Goal: Task Accomplishment & Management: Manage account settings

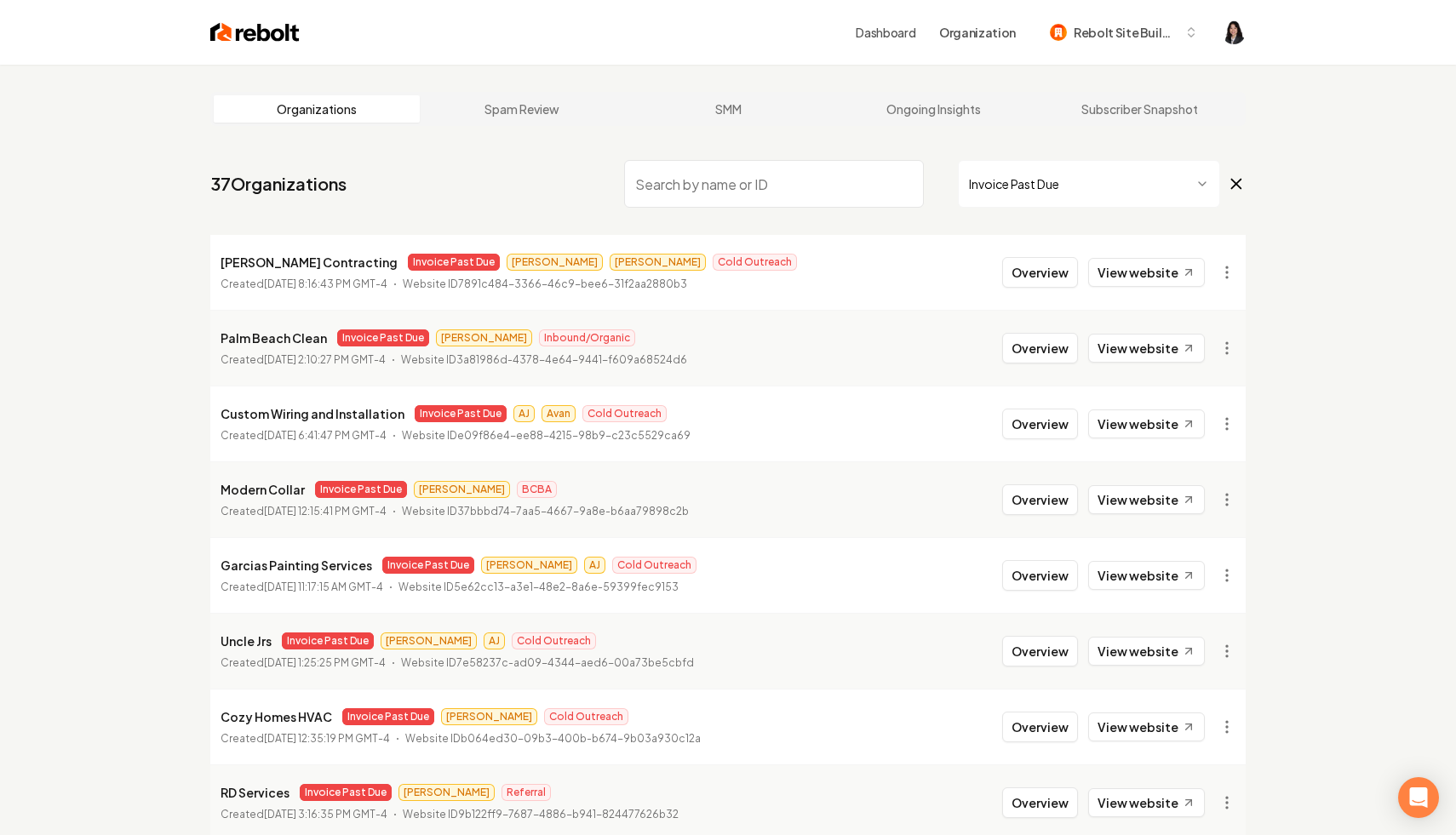
click at [1233, 180] on icon at bounding box center [1237, 184] width 9 height 9
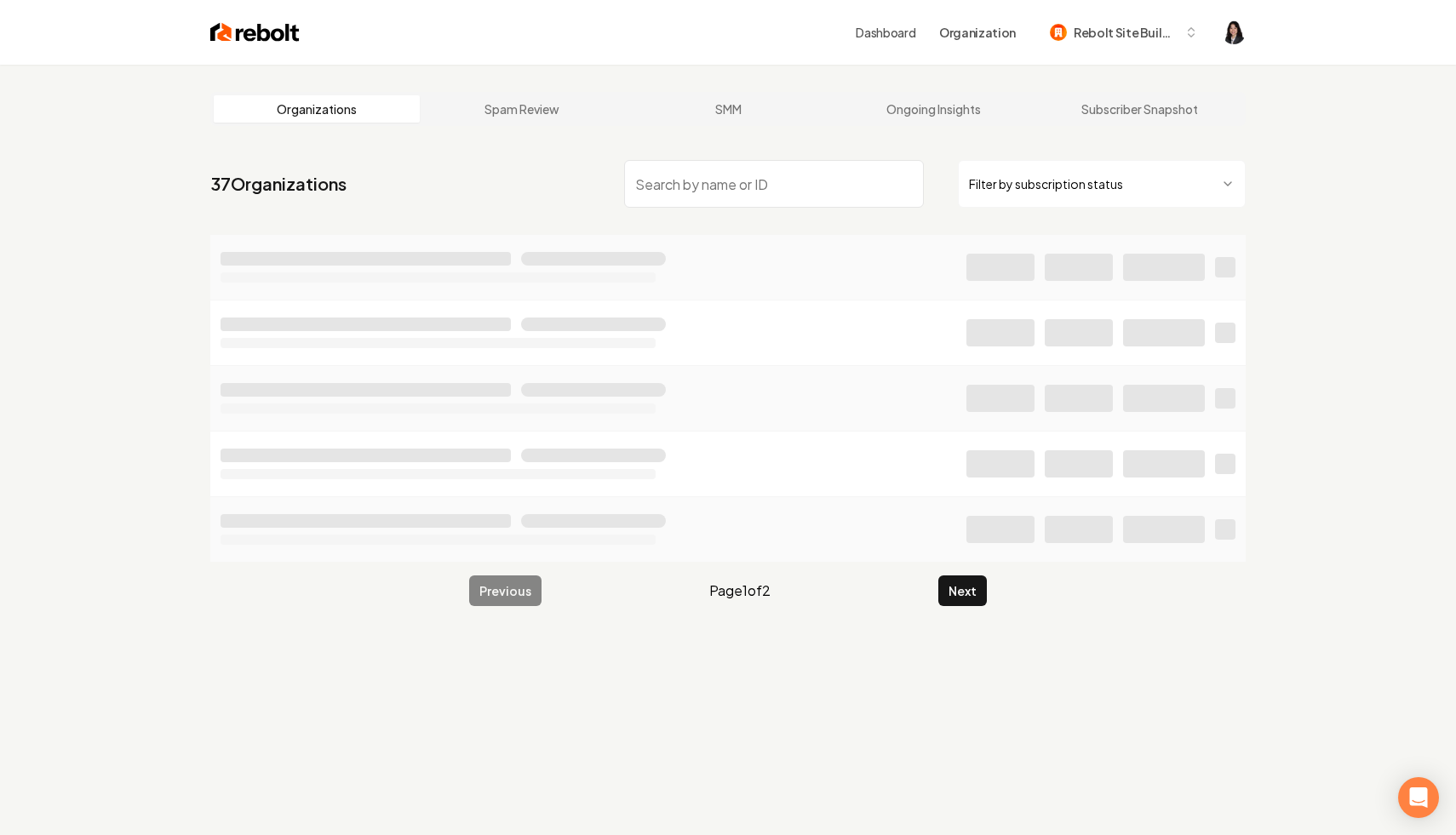
click at [846, 165] on input "search" at bounding box center [774, 183] width 300 height 47
type input "["
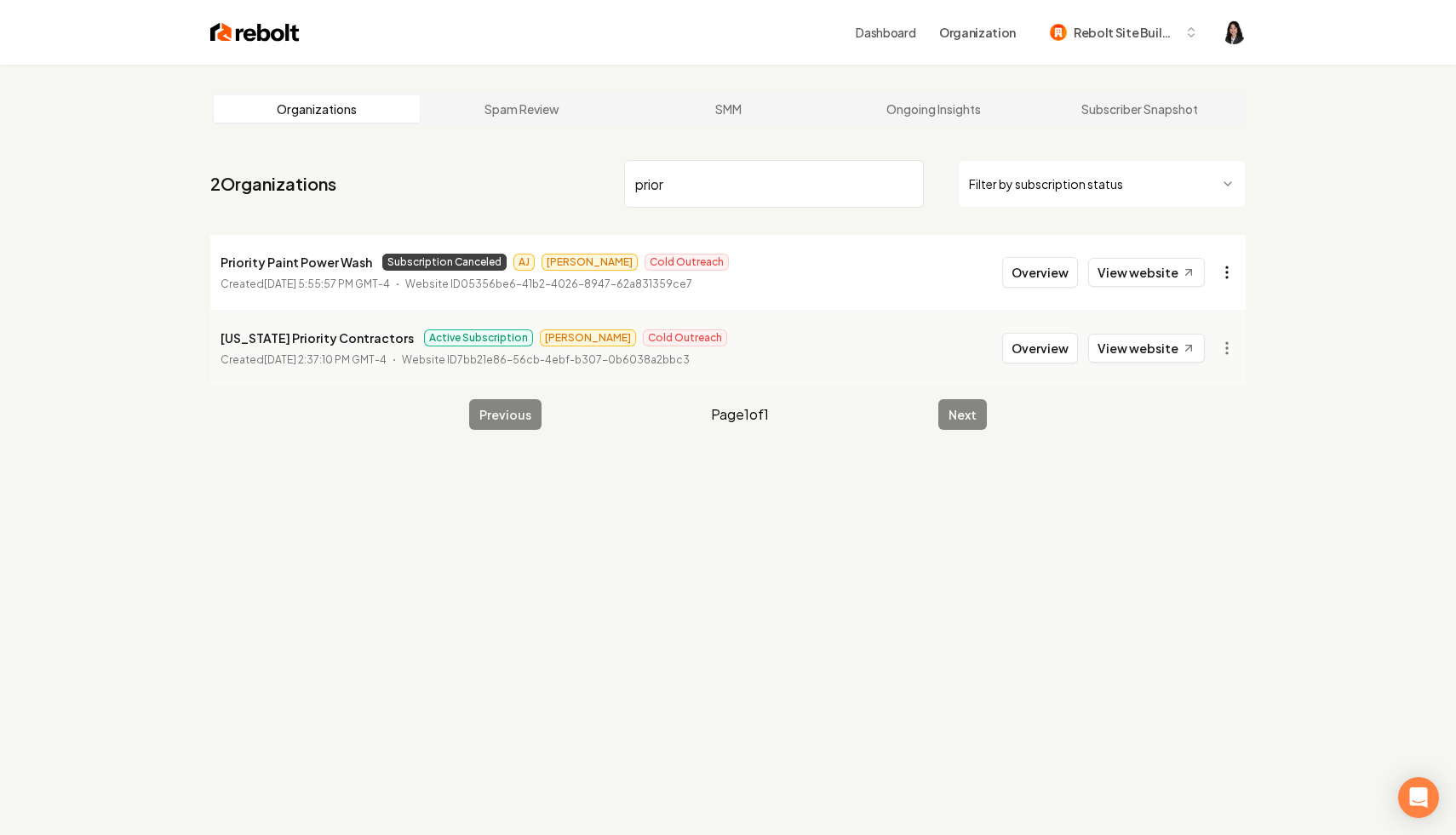
type input "prior"
click at [1236, 262] on html "Dashboard Organization Rebolt Site Builder Organizations Spam Review SMM Ongoin…" at bounding box center [728, 417] width 1456 height 835
click at [1208, 422] on link "View in Stripe" at bounding box center [1186, 419] width 108 height 27
click at [905, 185] on input "prior" at bounding box center [774, 183] width 300 height 47
click at [1043, 185] on html "Dashboard Organization Rebolt Site Builder Organizations Spam Review SMM Ongoin…" at bounding box center [728, 417] width 1456 height 835
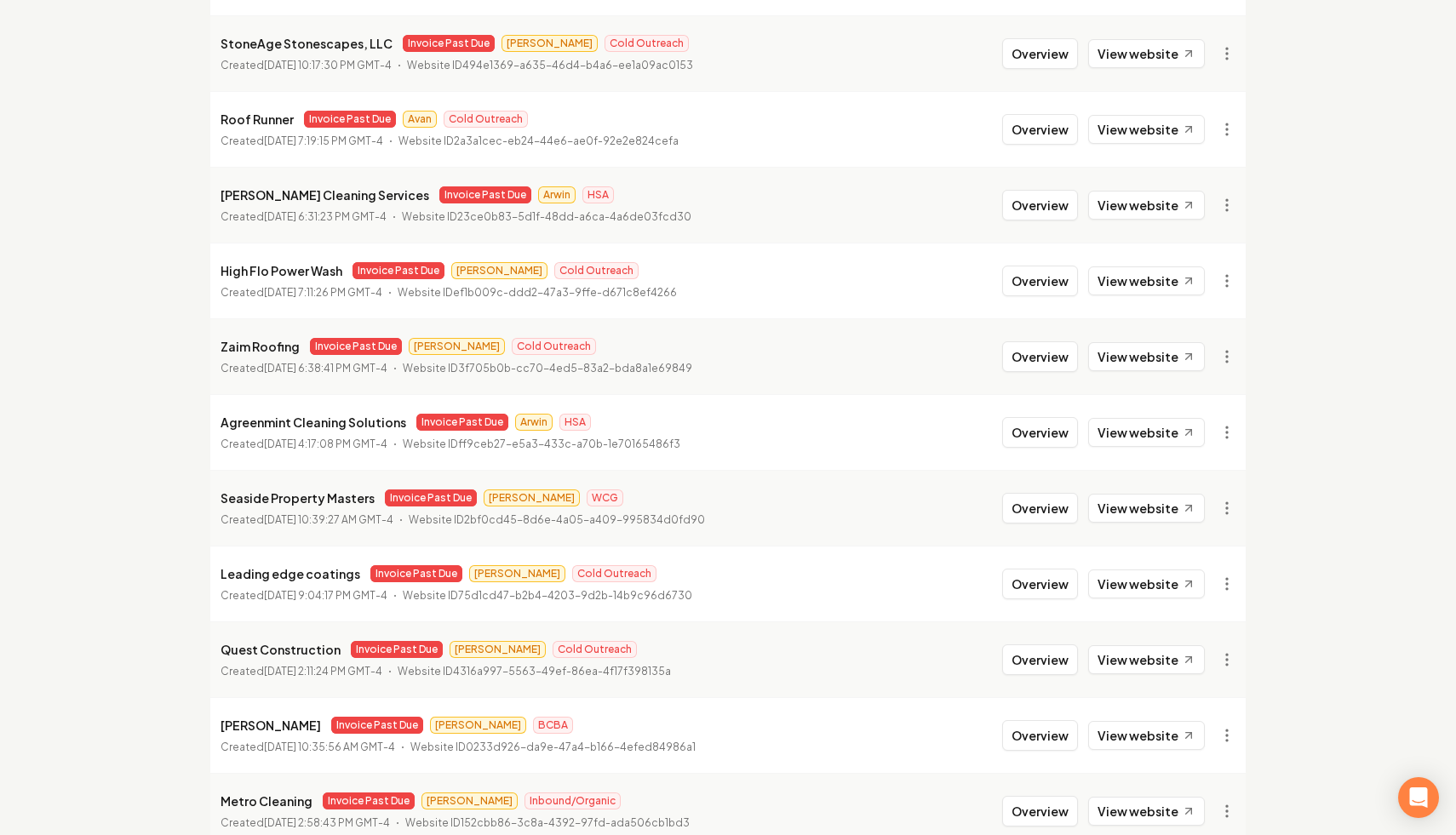
scroll to position [1058, 0]
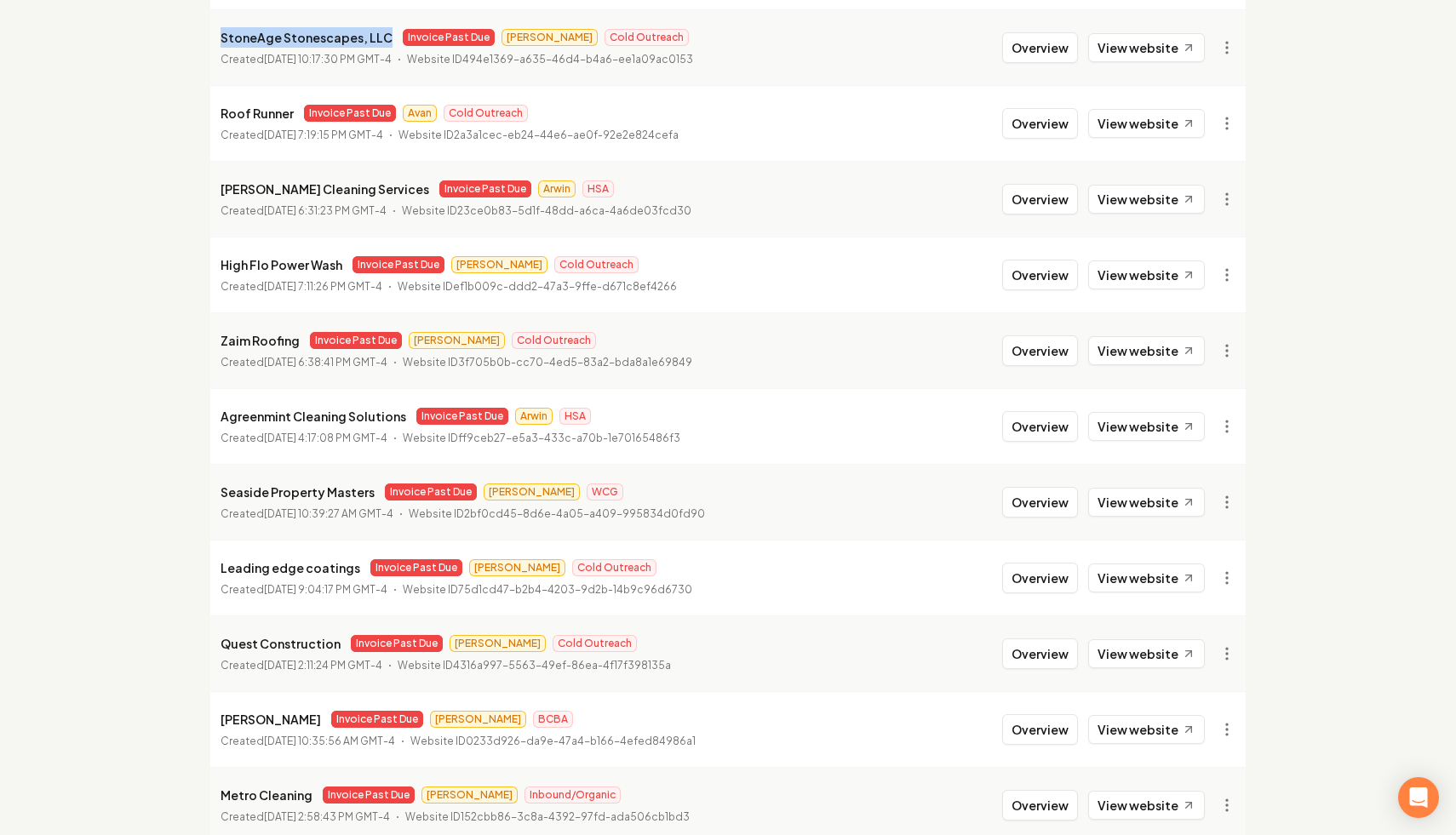
drag, startPoint x: 386, startPoint y: 36, endPoint x: 213, endPoint y: 42, distance: 173.1
click at [213, 42] on li "StoneAge Stonescapes, LLC Invoice Past Due Omar Cold Outreach Created [DATE] 10…" at bounding box center [728, 47] width 1035 height 76
copy p "StoneAge Stonescapes, LLC"
click at [1209, 191] on link "View in Stripe" at bounding box center [1186, 194] width 108 height 27
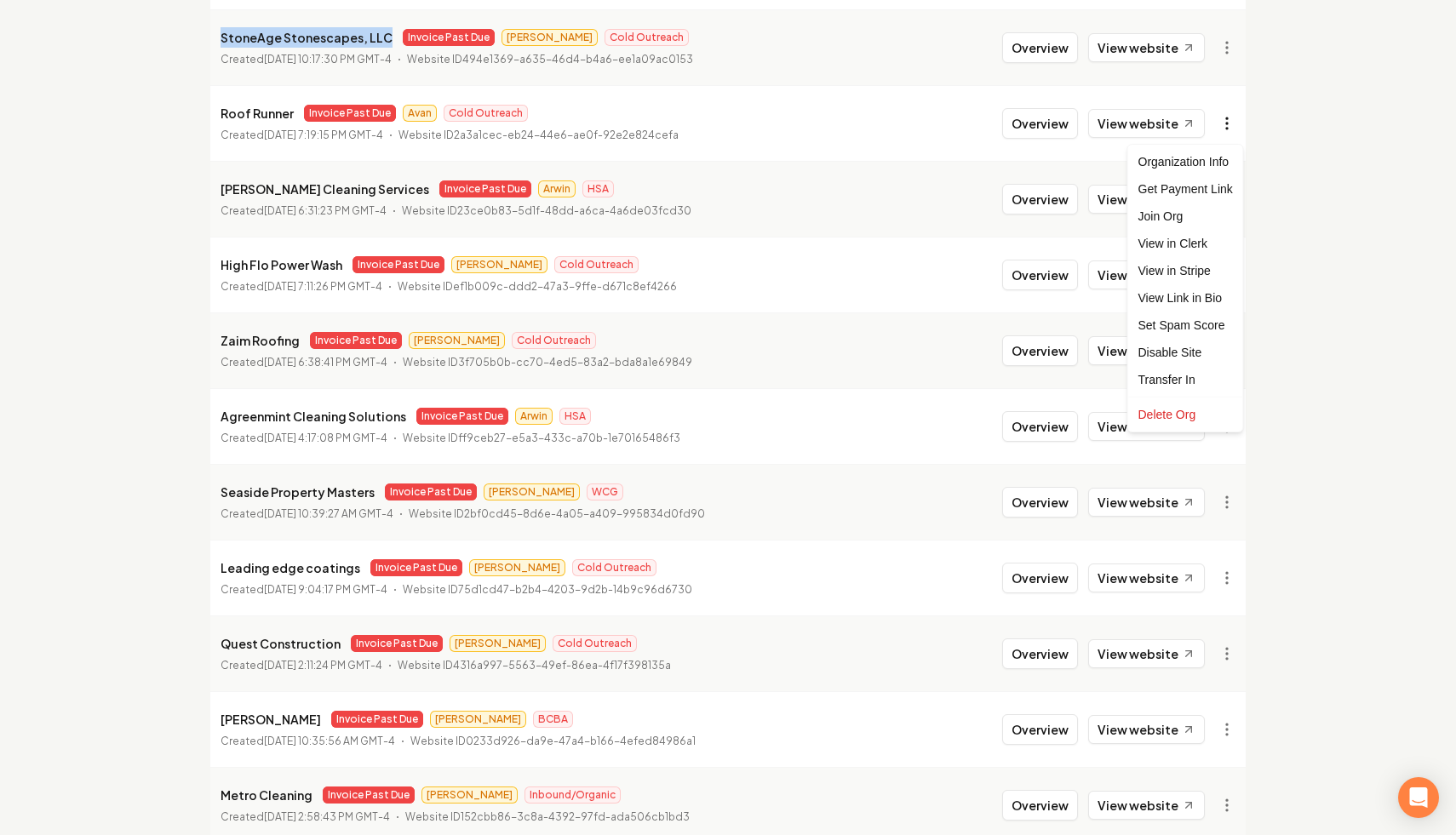
click at [1202, 273] on link "View in Stripe" at bounding box center [1186, 270] width 108 height 27
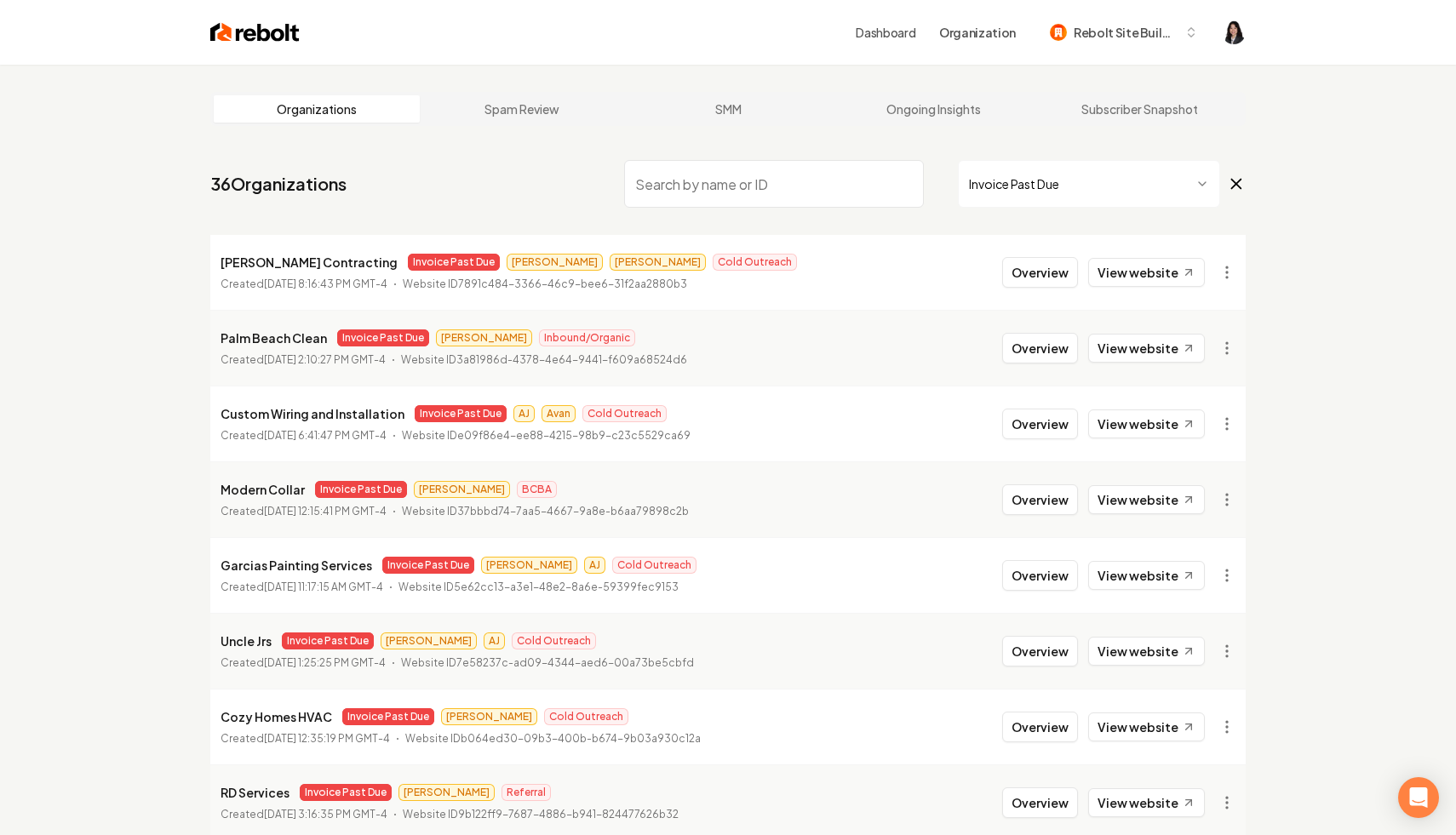
click at [1240, 186] on icon at bounding box center [1237, 184] width 19 height 20
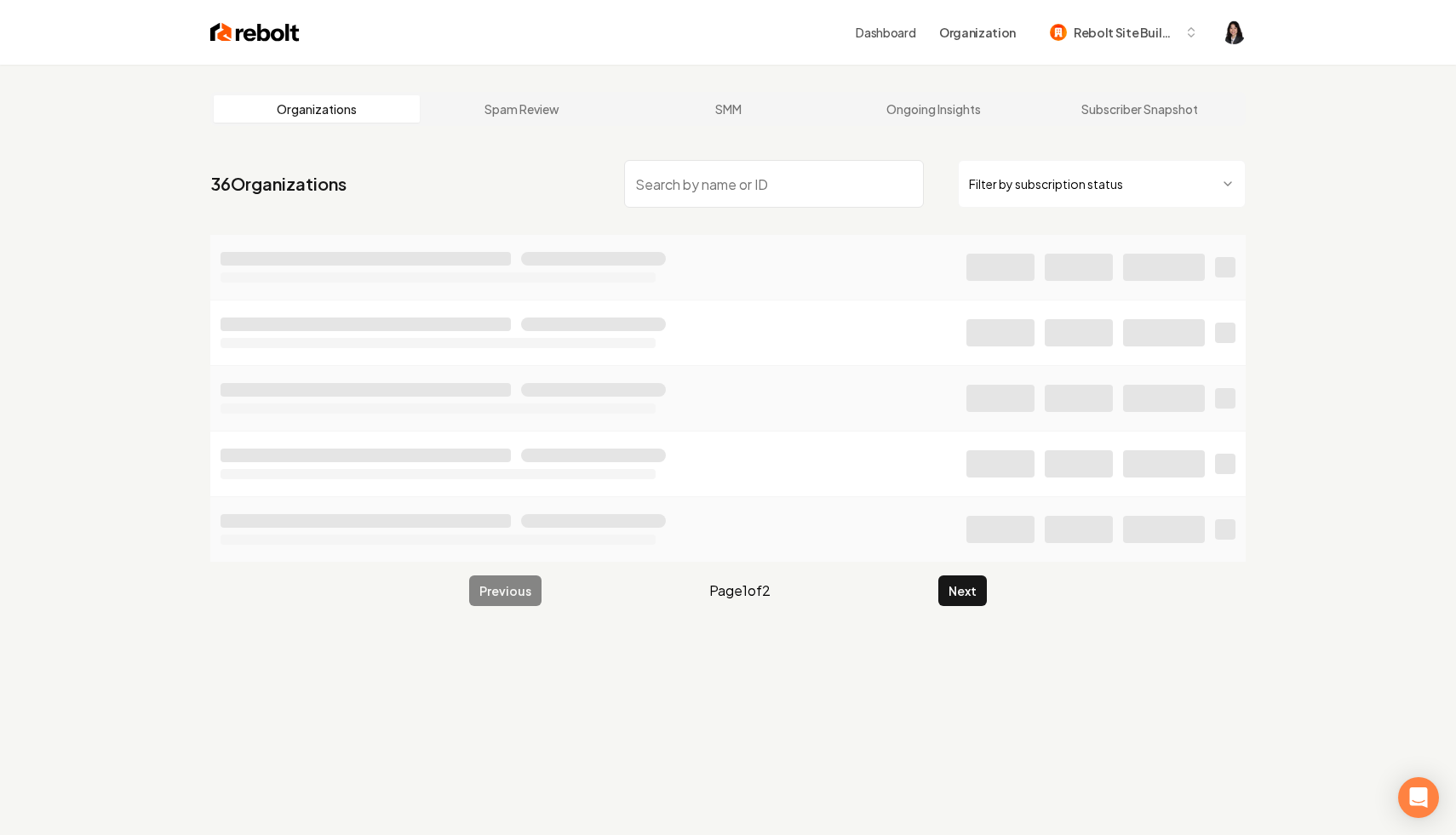
click at [855, 198] on input "search" at bounding box center [774, 183] width 300 height 47
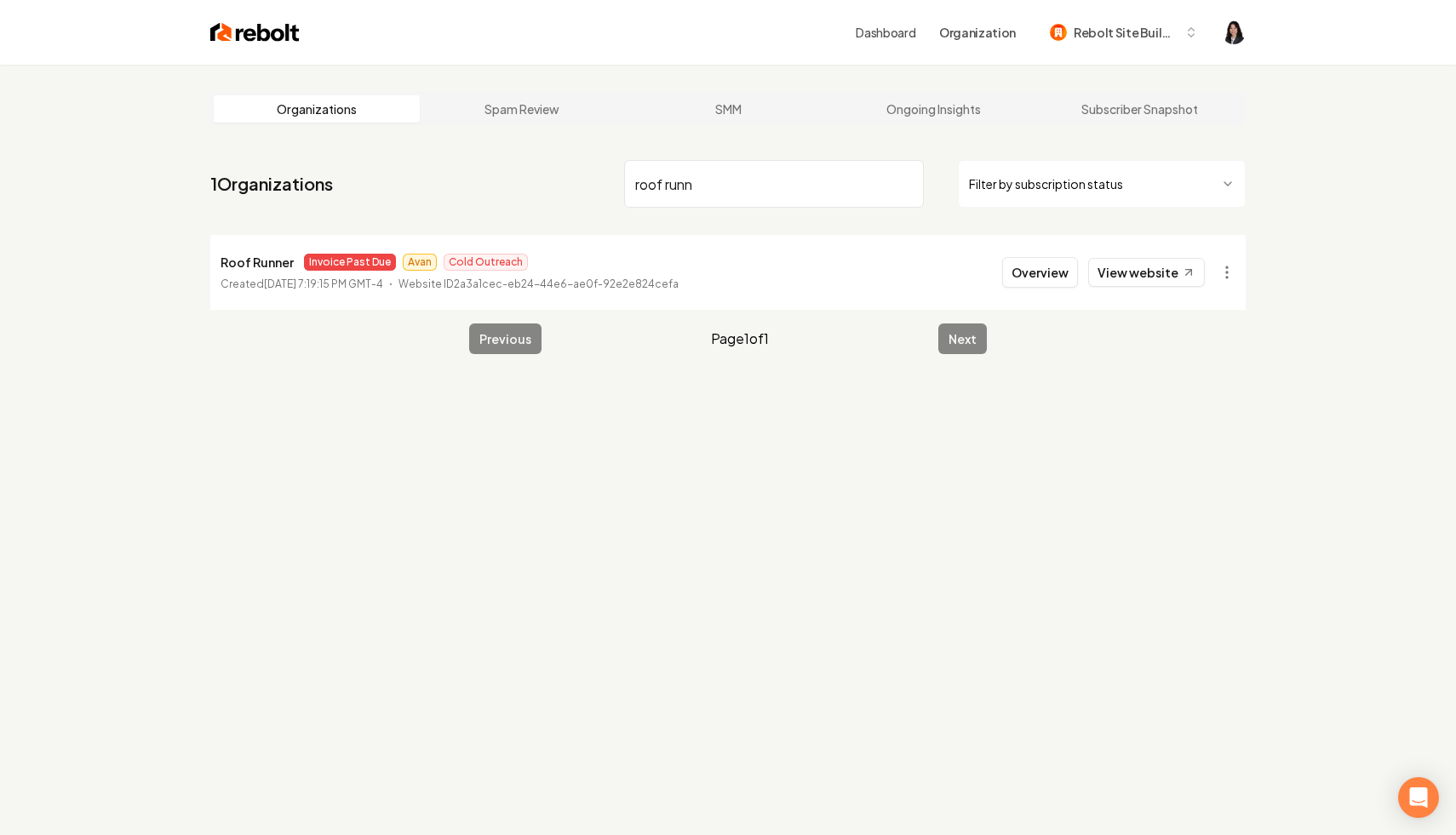
type input "roof runn"
click at [904, 187] on input "roof runn" at bounding box center [774, 183] width 300 height 47
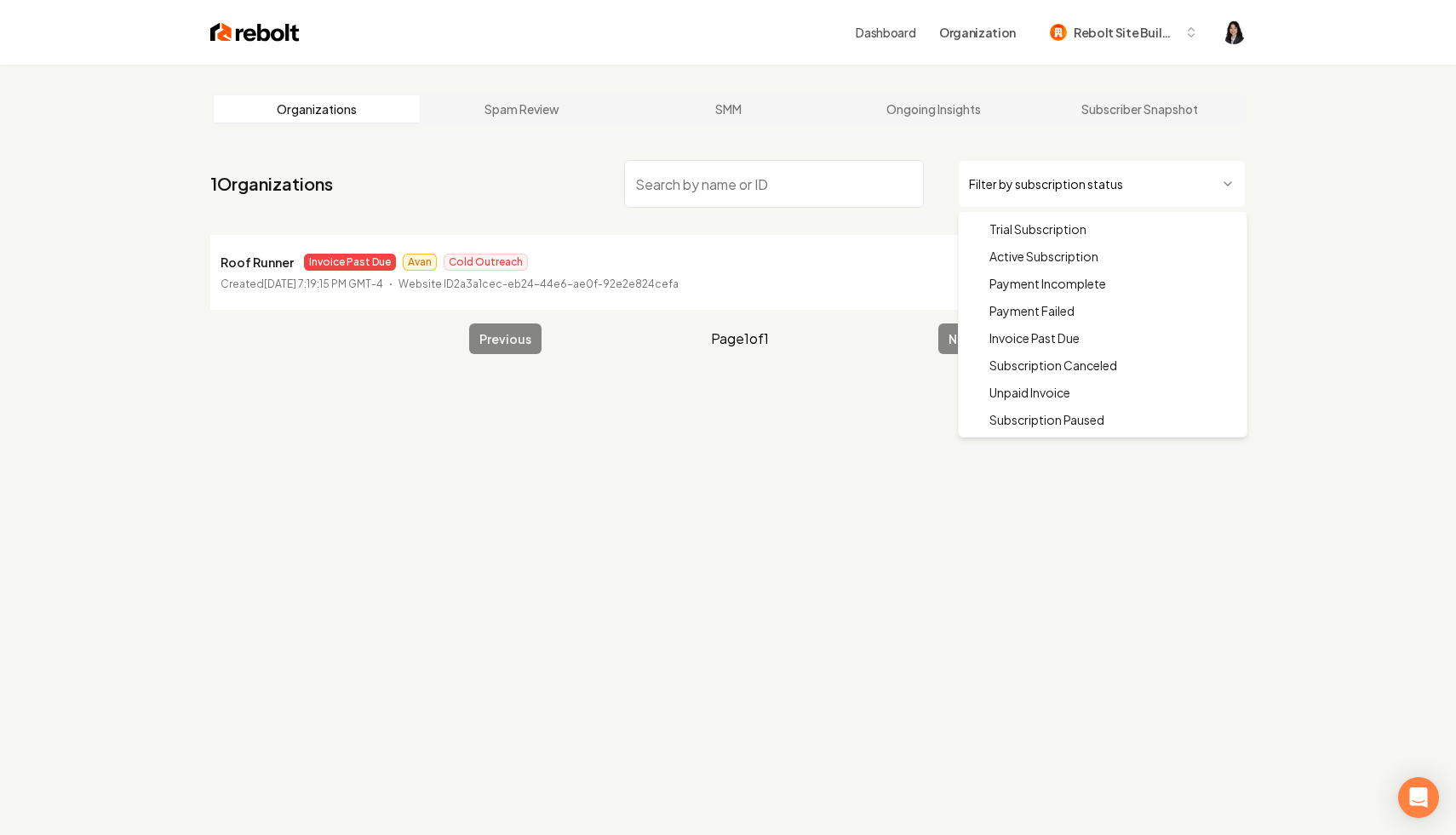
click at [1046, 172] on html "Dashboard Organization Rebolt Site Builder Organizations Spam Review SMM Ongoin…" at bounding box center [728, 417] width 1456 height 835
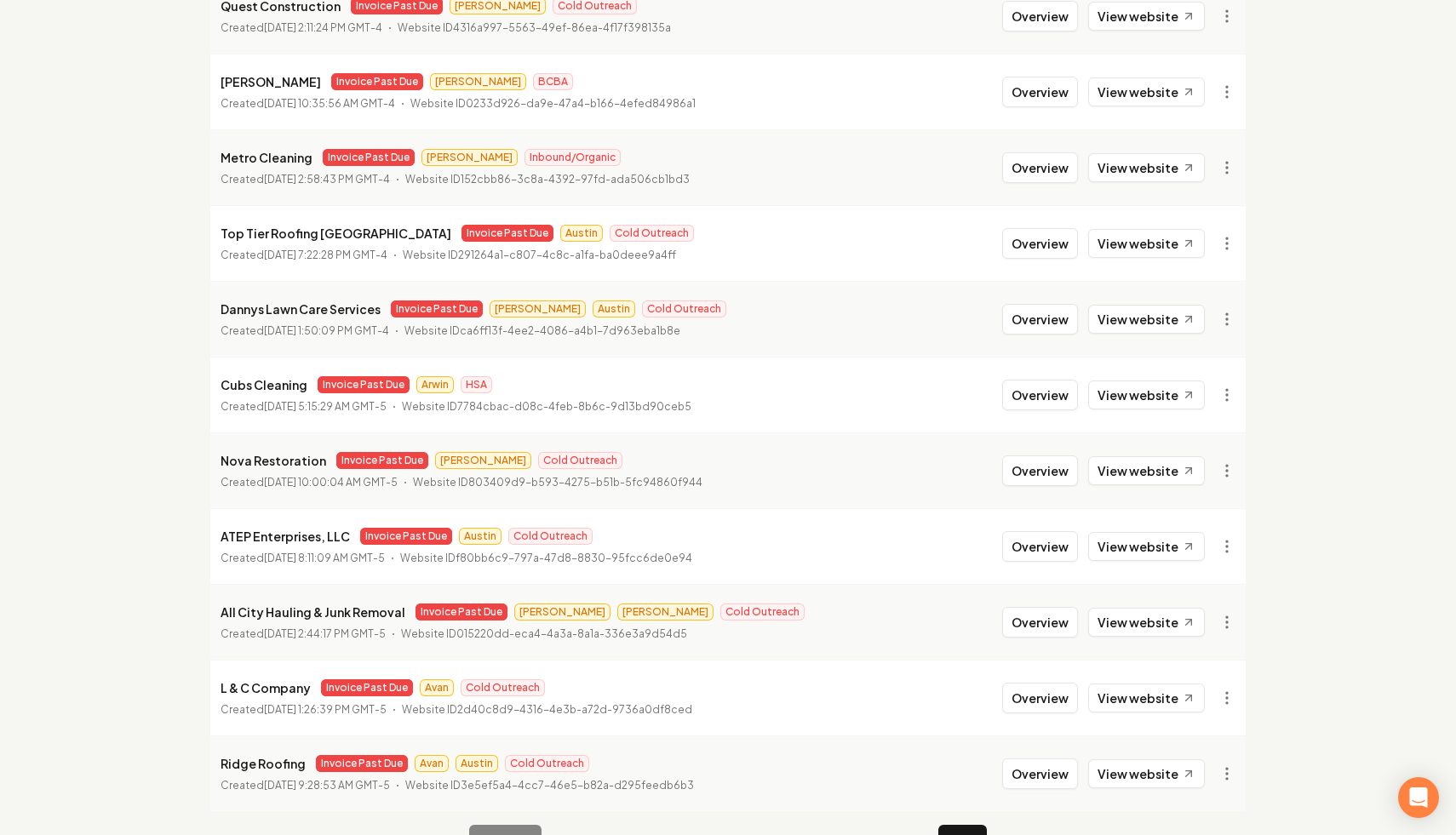
scroll to position [1743, 0]
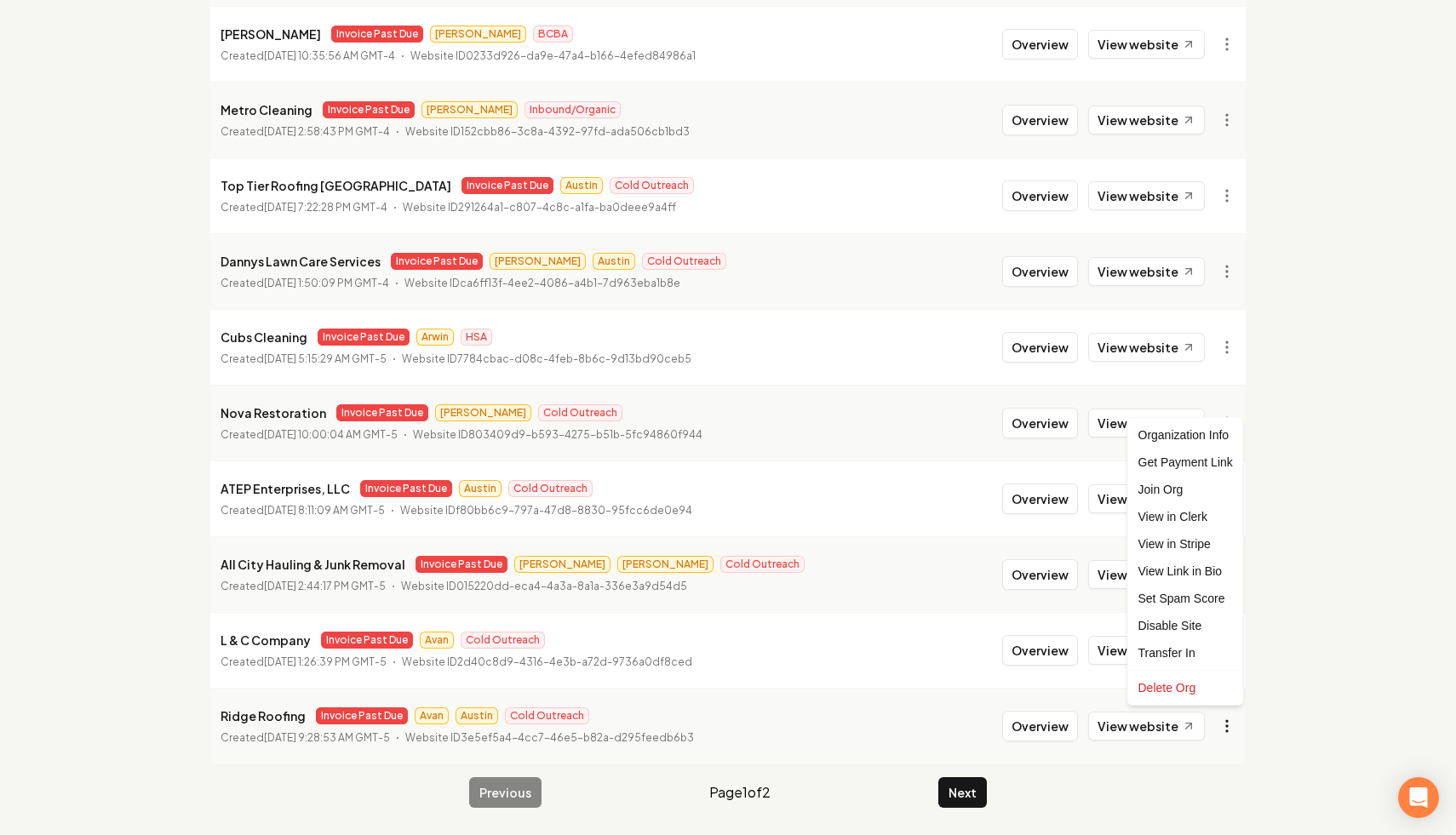
click at [1200, 545] on link "View in Stripe" at bounding box center [1186, 543] width 108 height 27
click at [963, 806] on button "Next" at bounding box center [963, 792] width 48 height 31
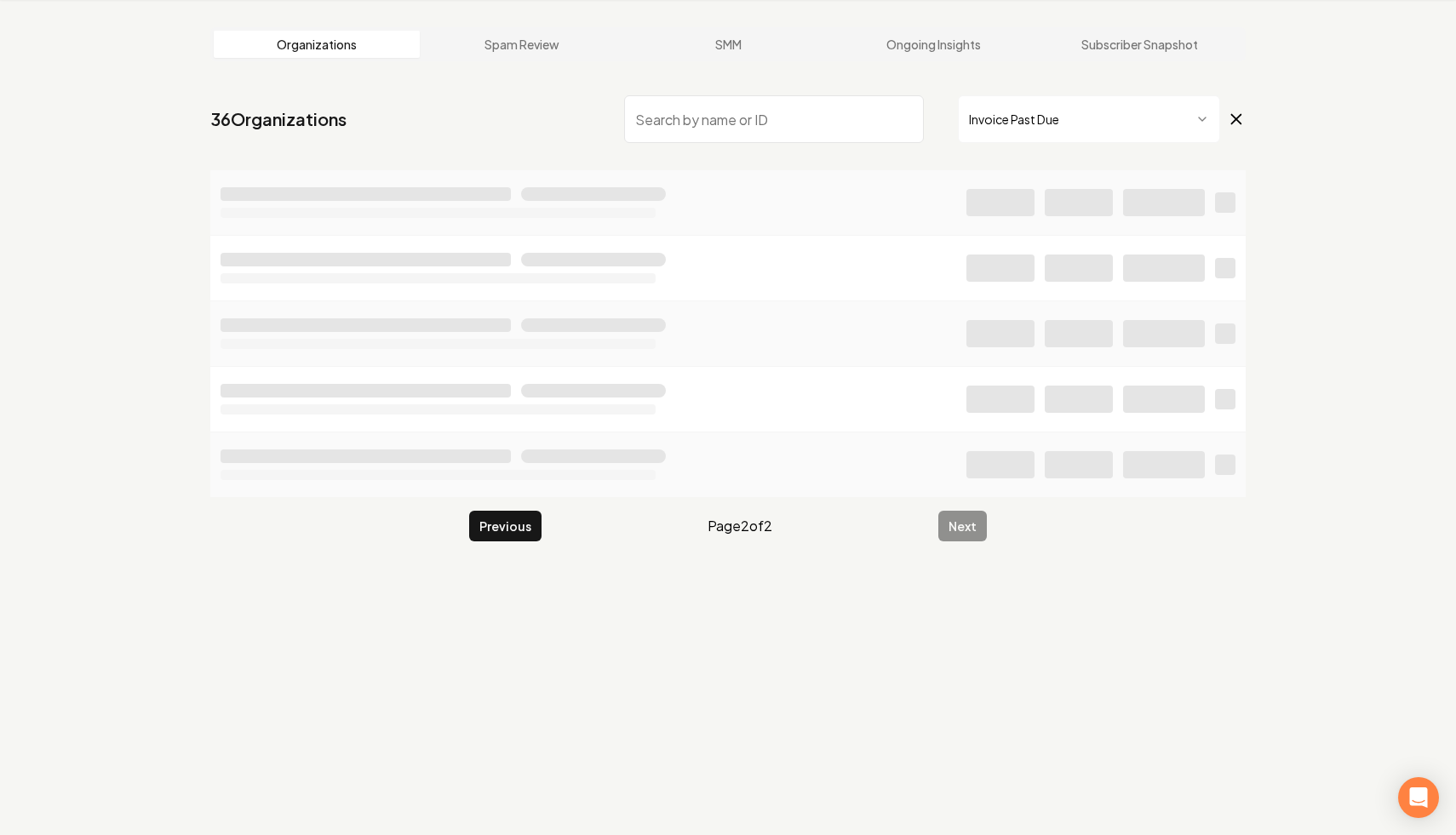
scroll to position [65, 0]
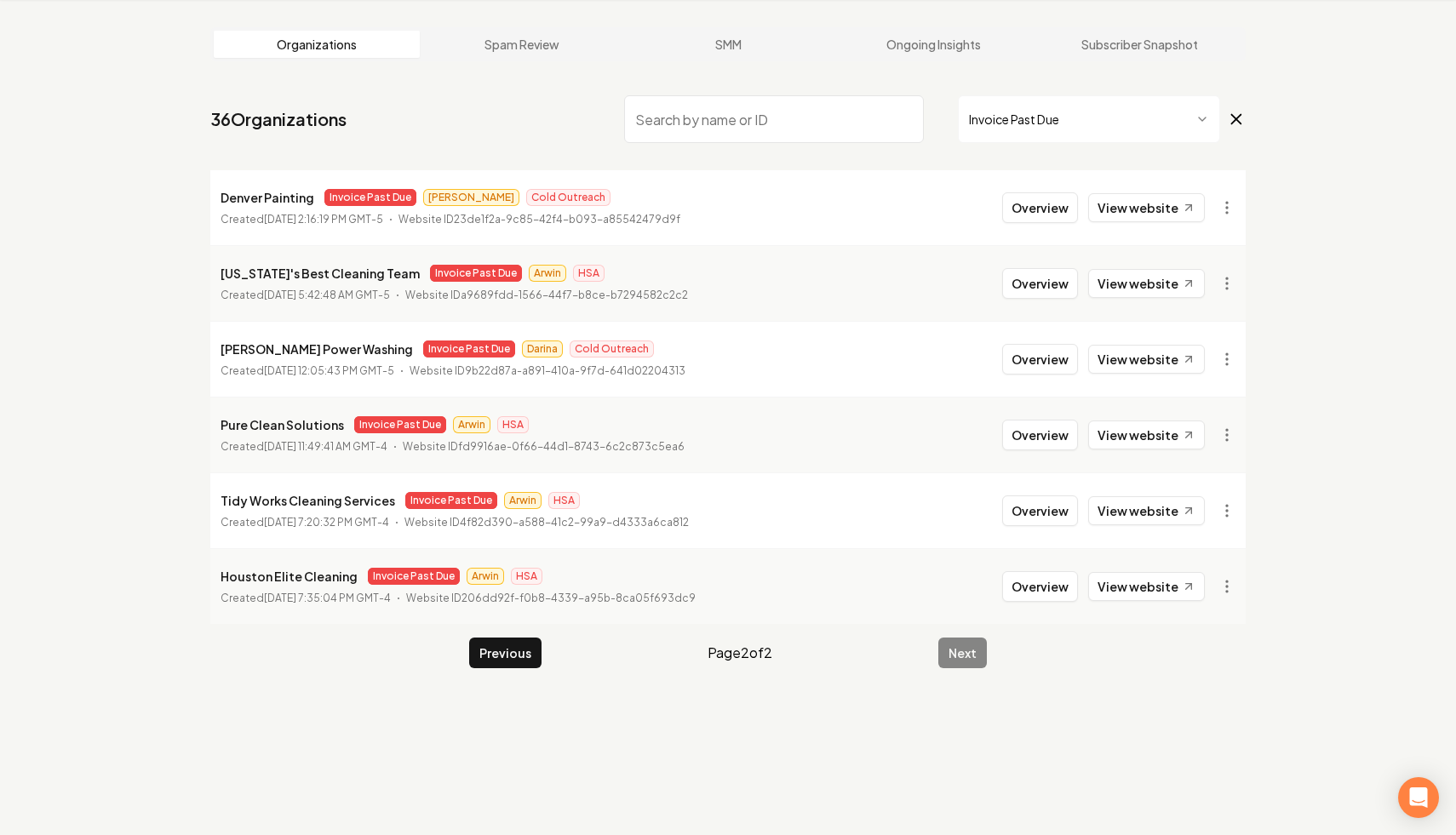
click at [784, 132] on input "search" at bounding box center [774, 119] width 300 height 47
type input "bor"
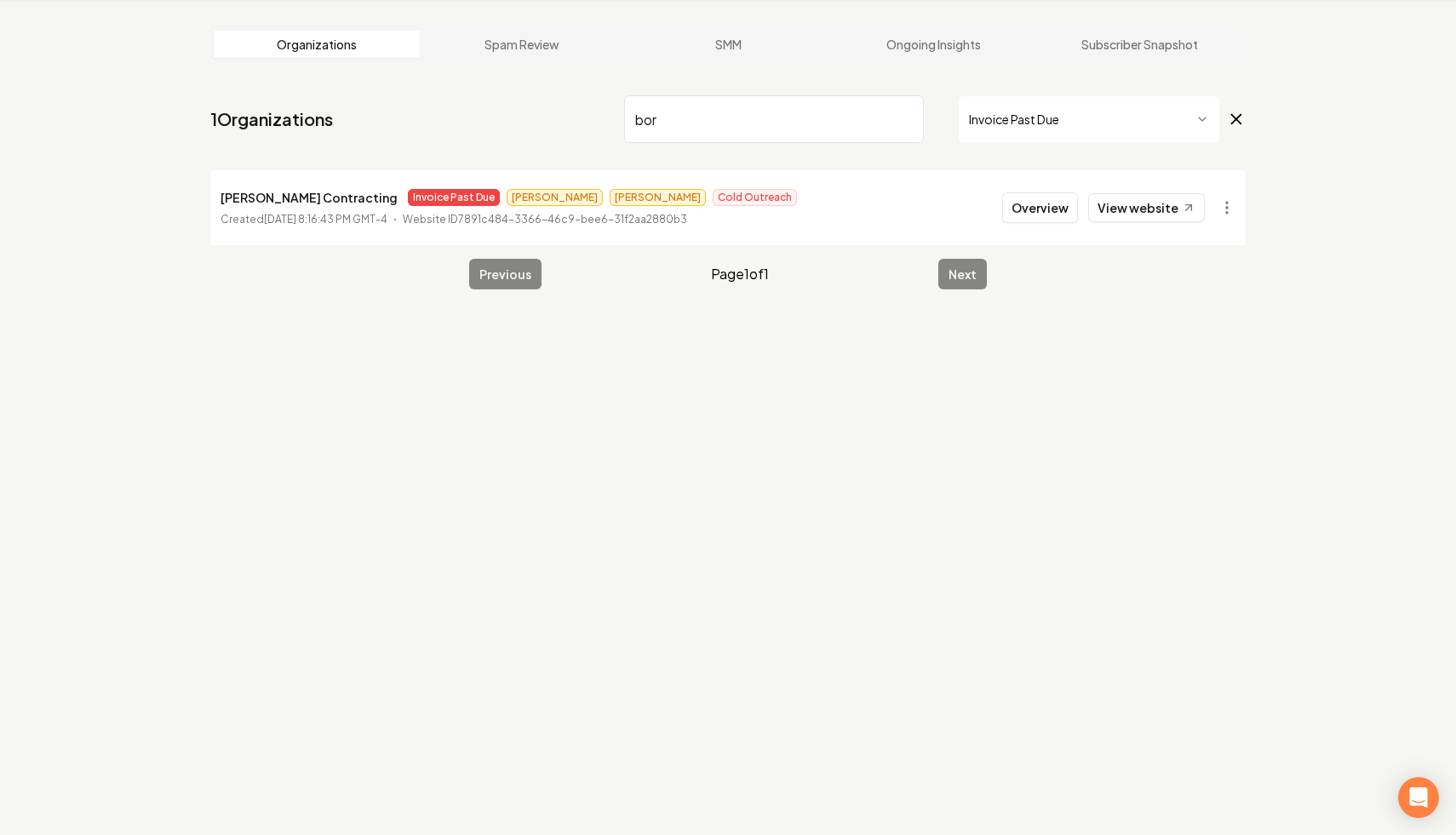
click at [904, 115] on input "bor" at bounding box center [774, 119] width 300 height 47
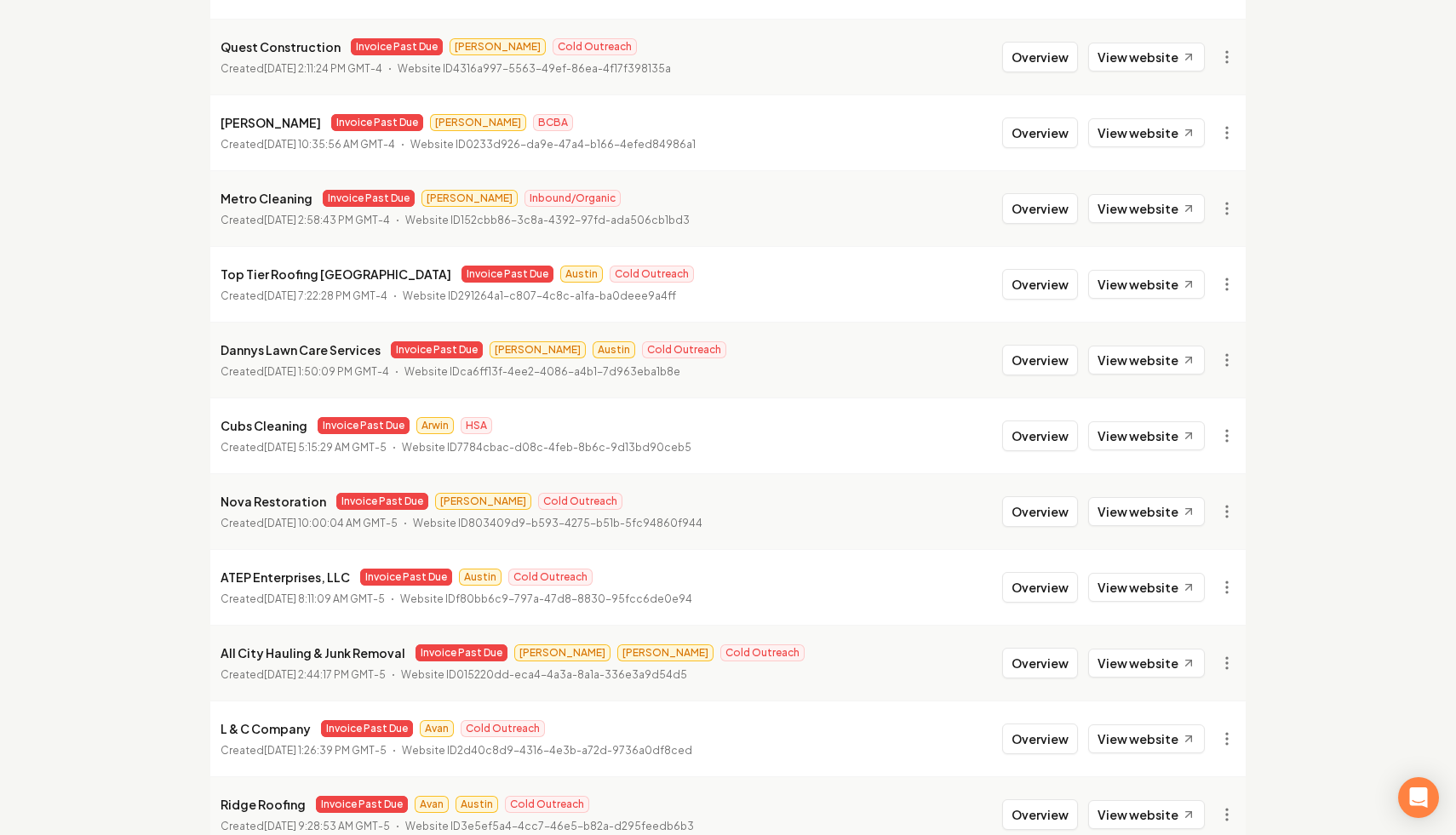
scroll to position [1743, 0]
